Goal: Use online tool/utility: Utilize a website feature to perform a specific function

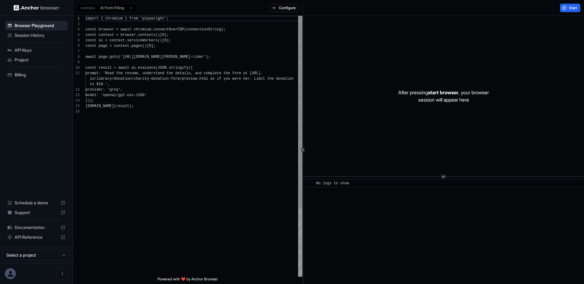
scroll to position [55, 0]
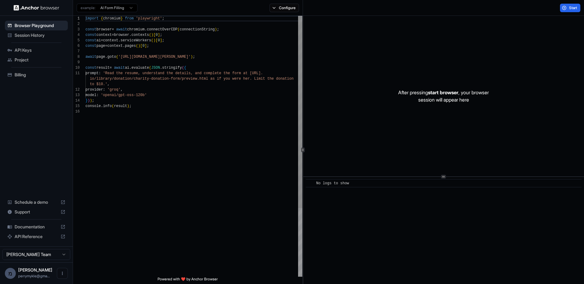
click at [134, 90] on div "provider : 'groq' ," at bounding box center [193, 89] width 217 height 5
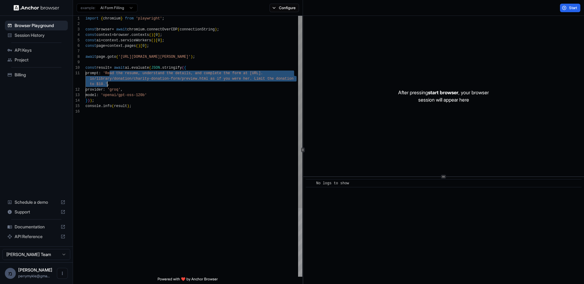
drag, startPoint x: 109, startPoint y: 72, endPoint x: 106, endPoint y: 84, distance: 12.3
click at [106, 84] on div "import { chromium } from 'playwright' ; const browser = await chromium . connec…" at bounding box center [193, 193] width 217 height 354
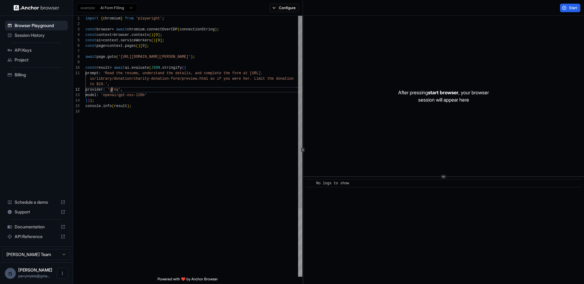
click at [113, 87] on div "import { chromium } from 'playwright' ; const browser = await chromium . connec…" at bounding box center [193, 193] width 217 height 354
drag, startPoint x: 123, startPoint y: 56, endPoint x: 202, endPoint y: 54, distance: 78.8
click at [202, 54] on div "import { chromium } from 'playwright' ; const browser = await chromium . connec…" at bounding box center [193, 193] width 217 height 354
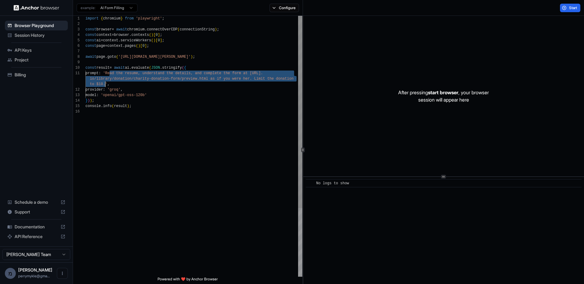
drag, startPoint x: 109, startPoint y: 72, endPoint x: 105, endPoint y: 84, distance: 12.1
click at [105, 84] on div "import { chromium } from 'playwright' ; const browser = await chromium . connec…" at bounding box center [193, 193] width 217 height 354
click at [121, 84] on div "import { chromium } from 'playwright' ; const browser = await chromium . connec…" at bounding box center [193, 193] width 217 height 354
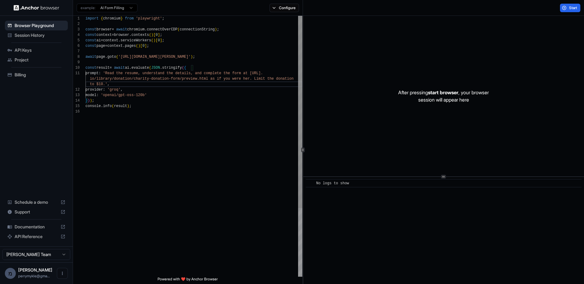
type textarea "**********"
click at [119, 47] on div "import { chromium } from 'playwright' ; const browser = await chromium . connec…" at bounding box center [193, 193] width 217 height 354
